Goal: Find specific page/section: Find specific page/section

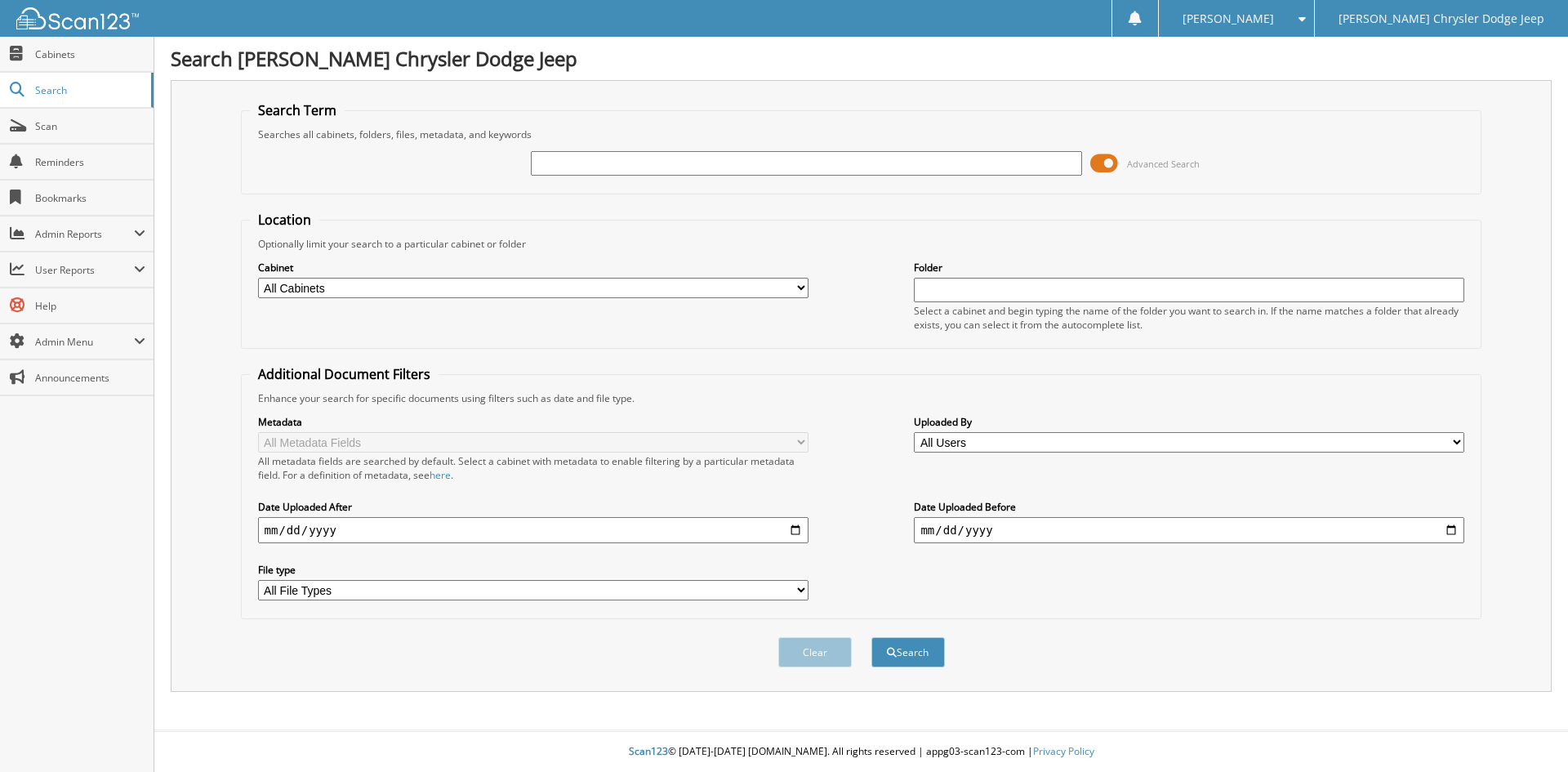
click at [578, 165] on input "text" at bounding box center [806, 163] width 551 height 24
click at [766, 167] on input "text" at bounding box center [806, 163] width 551 height 24
type input "2522427"
click at [871, 637] on button "Search" at bounding box center [908, 652] width 73 height 30
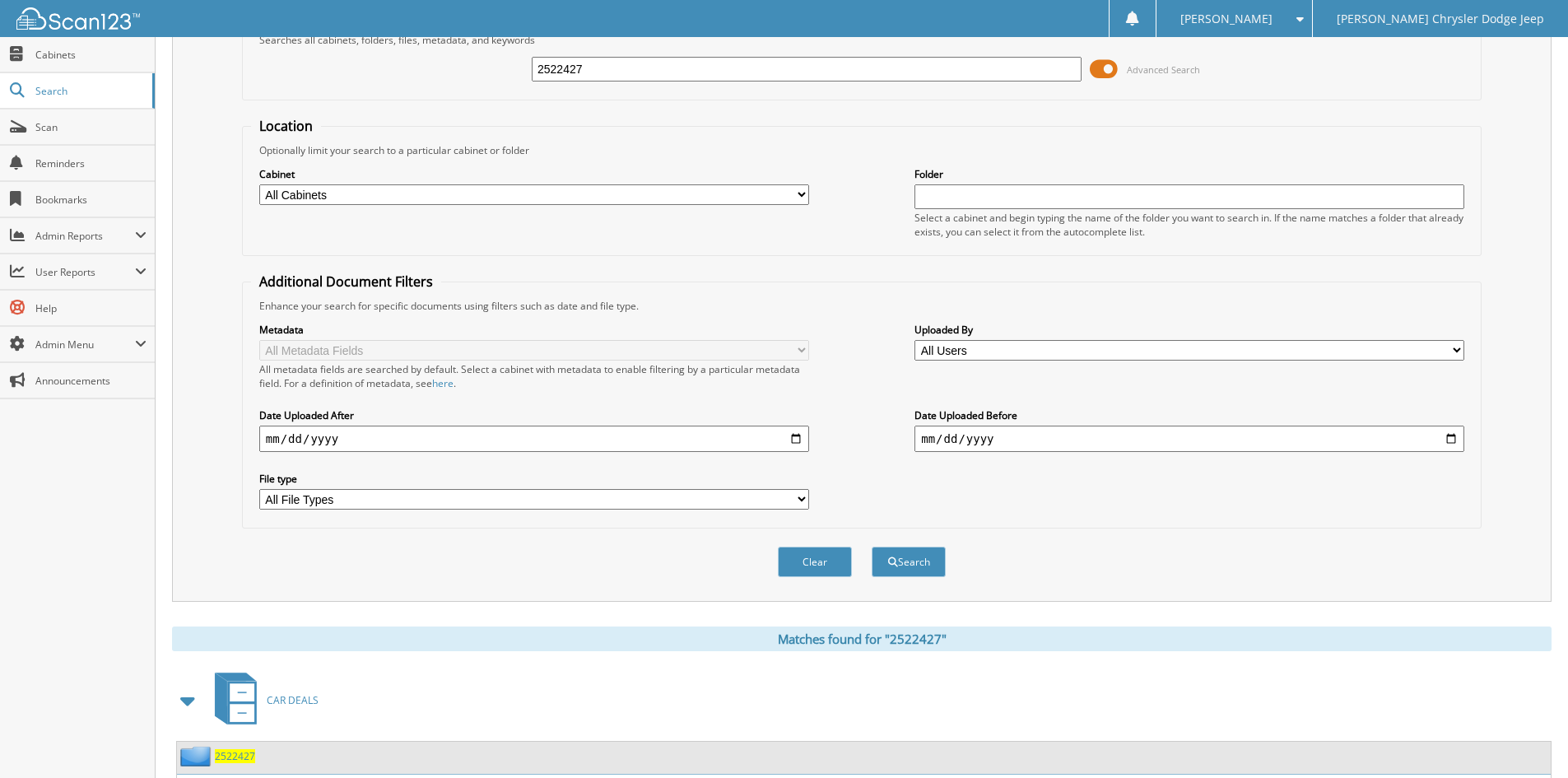
scroll to position [207, 0]
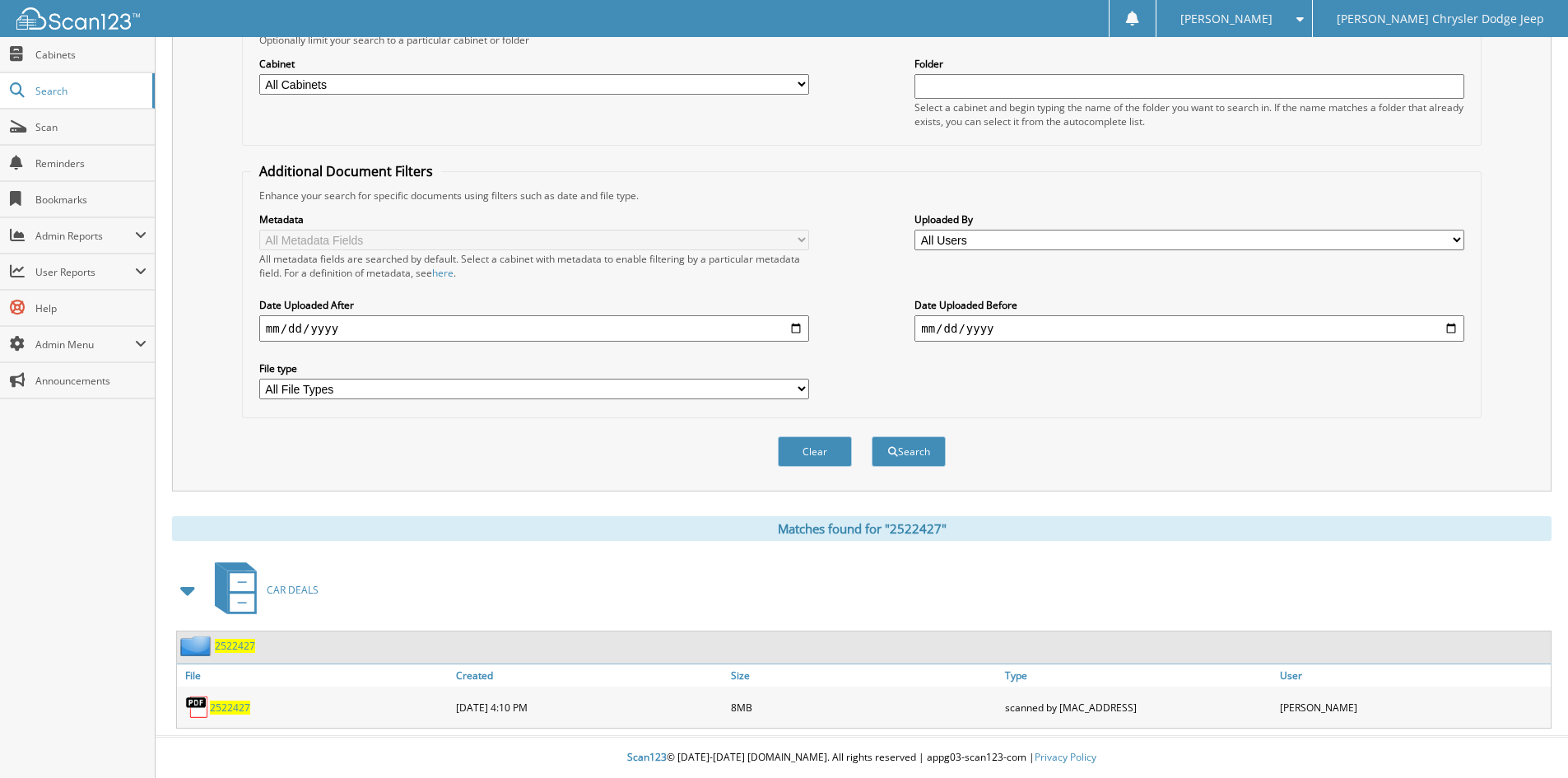
click at [229, 700] on link "2522427" at bounding box center [230, 707] width 41 height 14
